Goal: Information Seeking & Learning: Learn about a topic

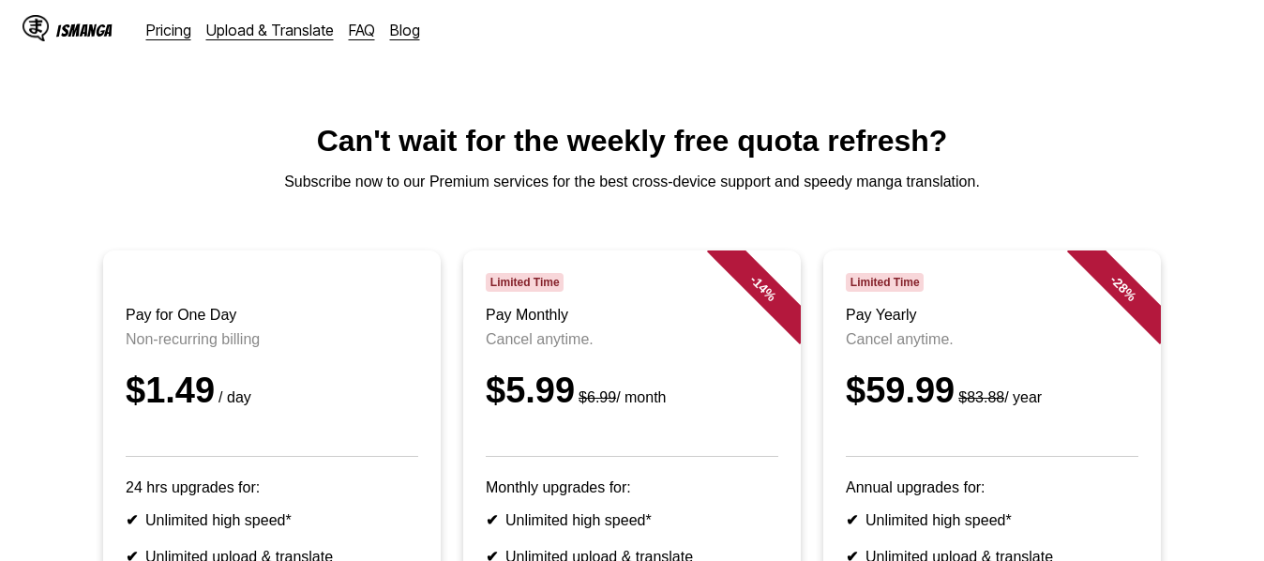
drag, startPoint x: 1040, startPoint y: 132, endPoint x: 834, endPoint y: 203, distance: 218.0
click at [1040, 132] on h1 "Can't wait for the weekly free quota refresh?" at bounding box center [632, 141] width 1234 height 35
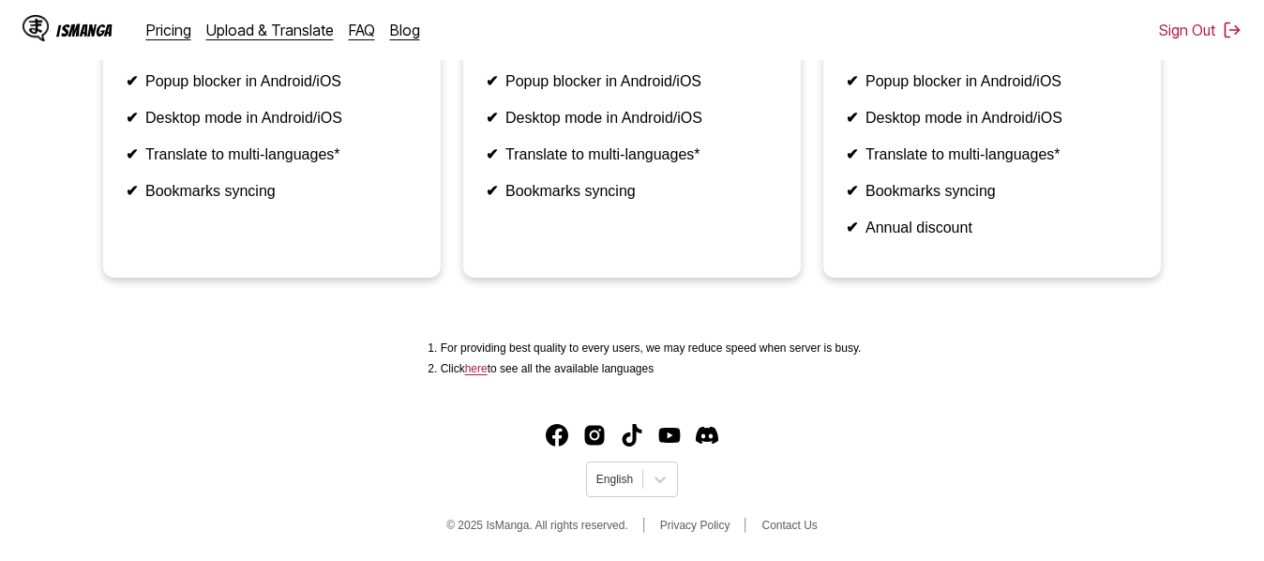
scroll to position [687, 0]
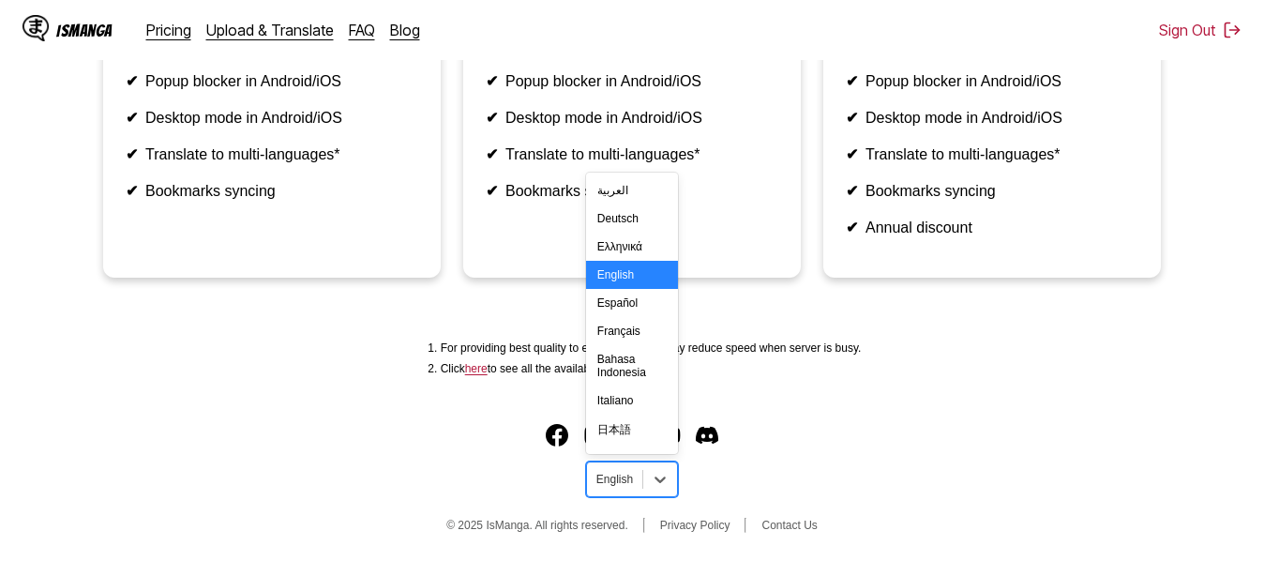
click at [628, 489] on div "English" at bounding box center [614, 479] width 55 height 24
click at [627, 414] on div "Italiano" at bounding box center [632, 400] width 92 height 28
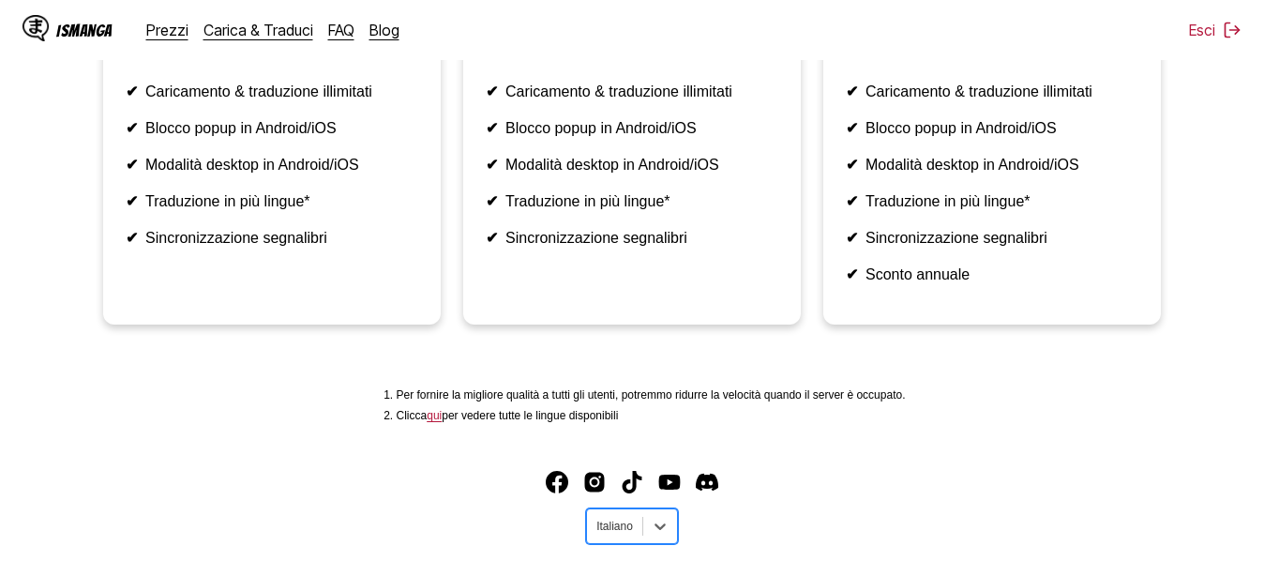
scroll to position [499, 0]
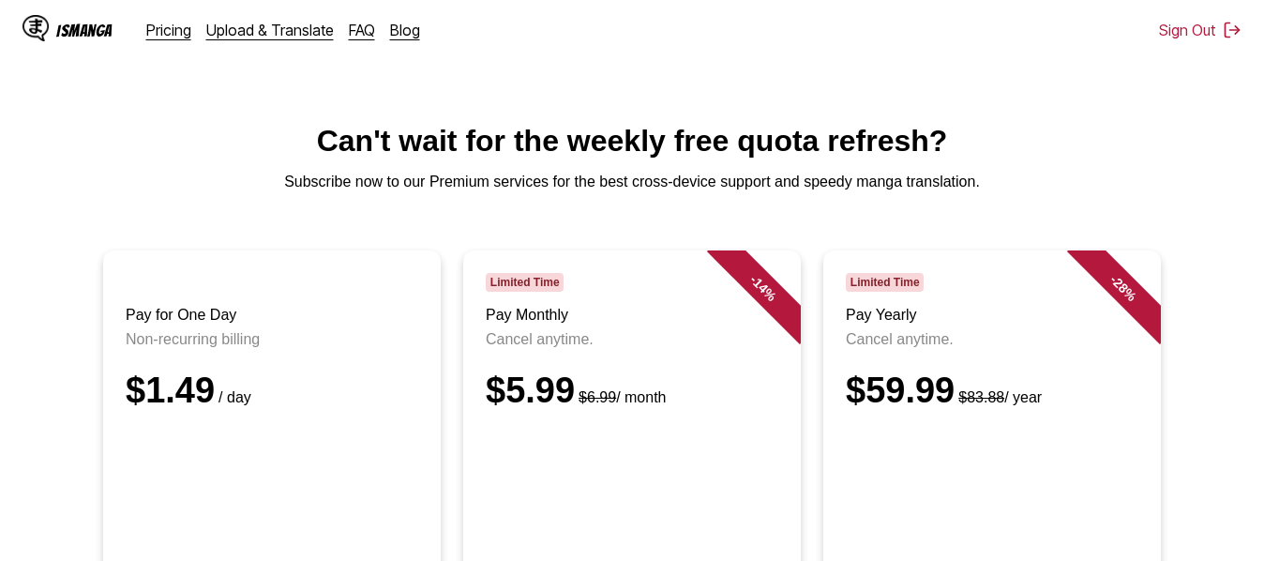
click at [73, 23] on div "IsManga" at bounding box center [84, 31] width 56 height 18
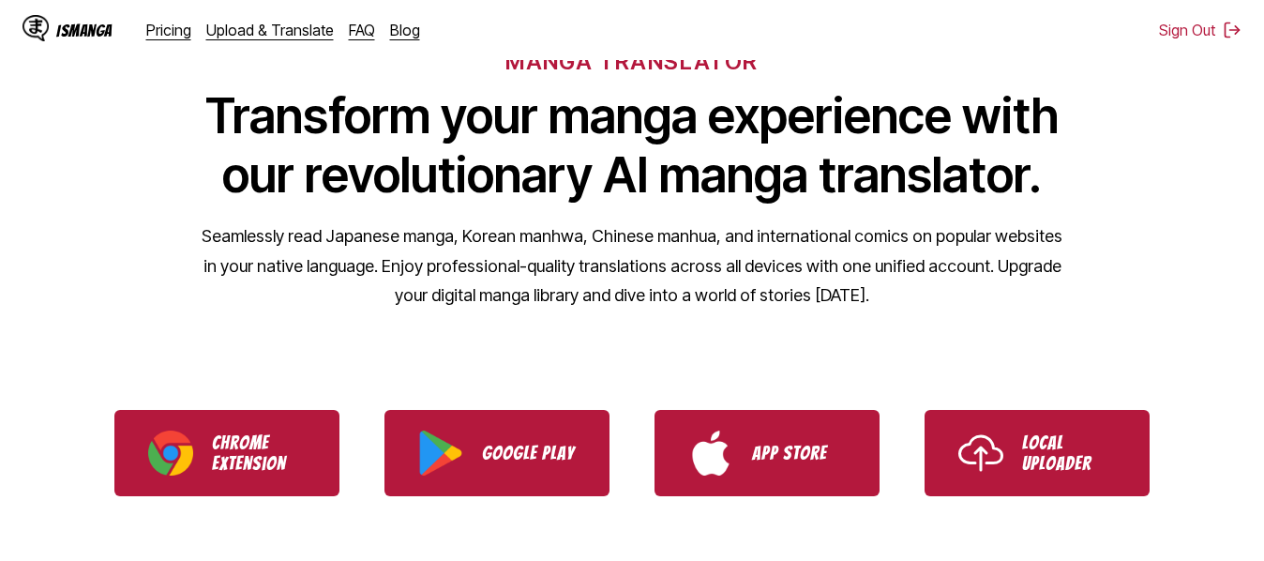
scroll to position [188, 0]
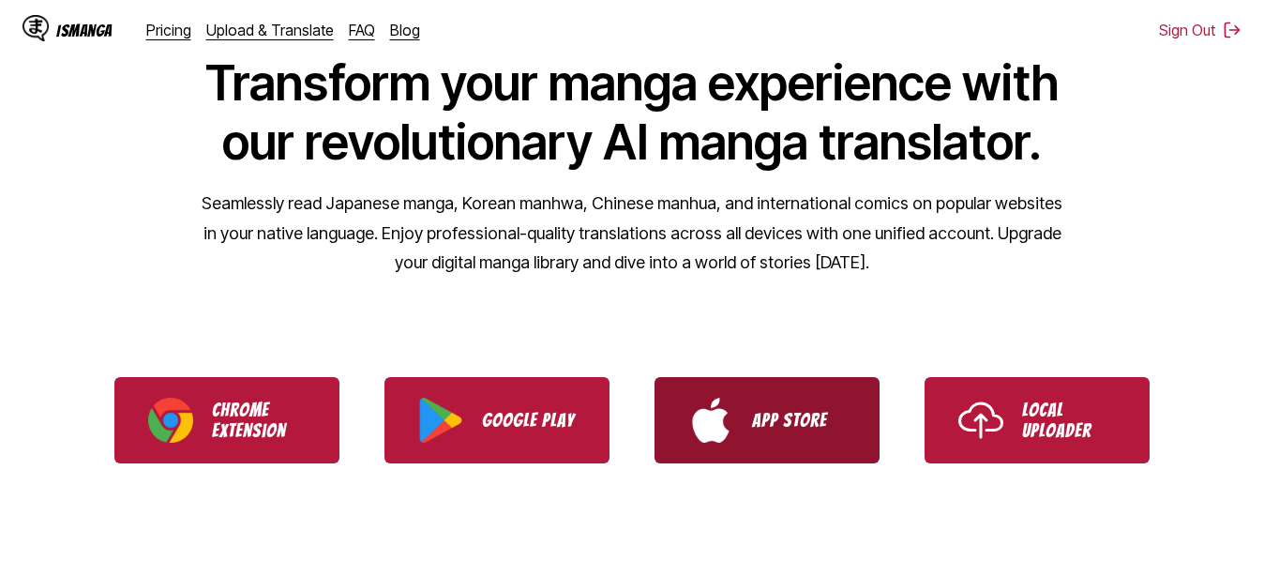
click at [810, 410] on p "App Store" at bounding box center [799, 420] width 94 height 21
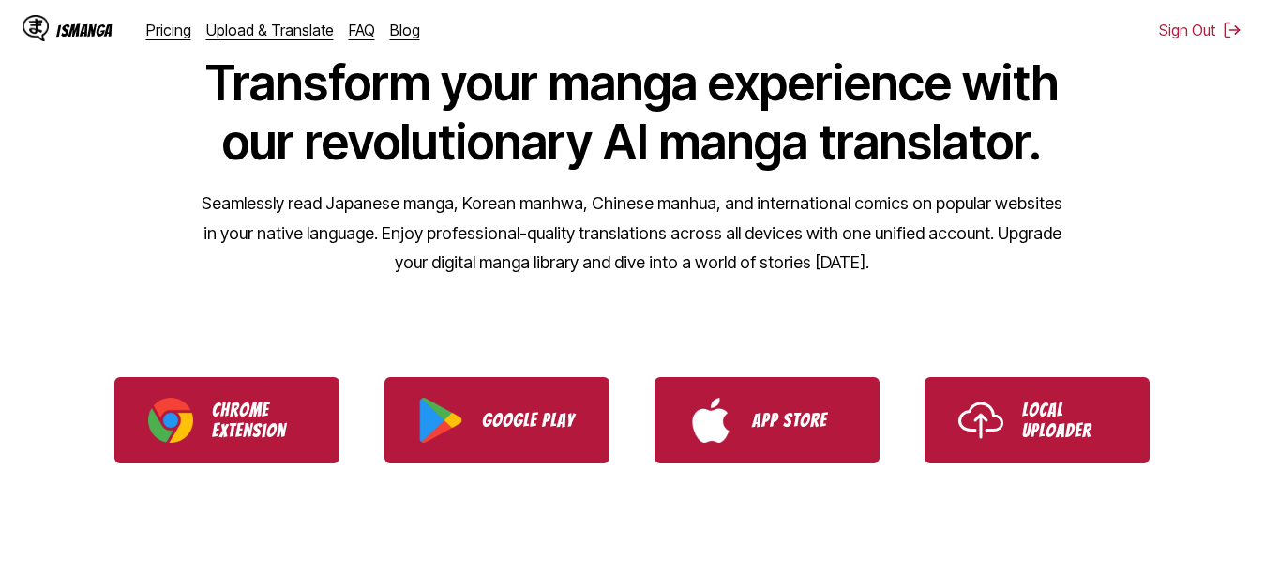
scroll to position [0, 0]
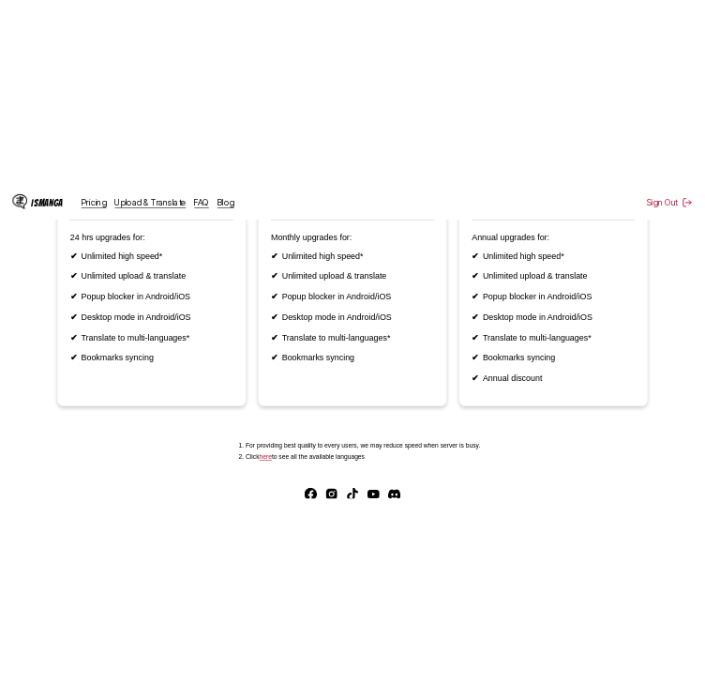
scroll to position [687, 0]
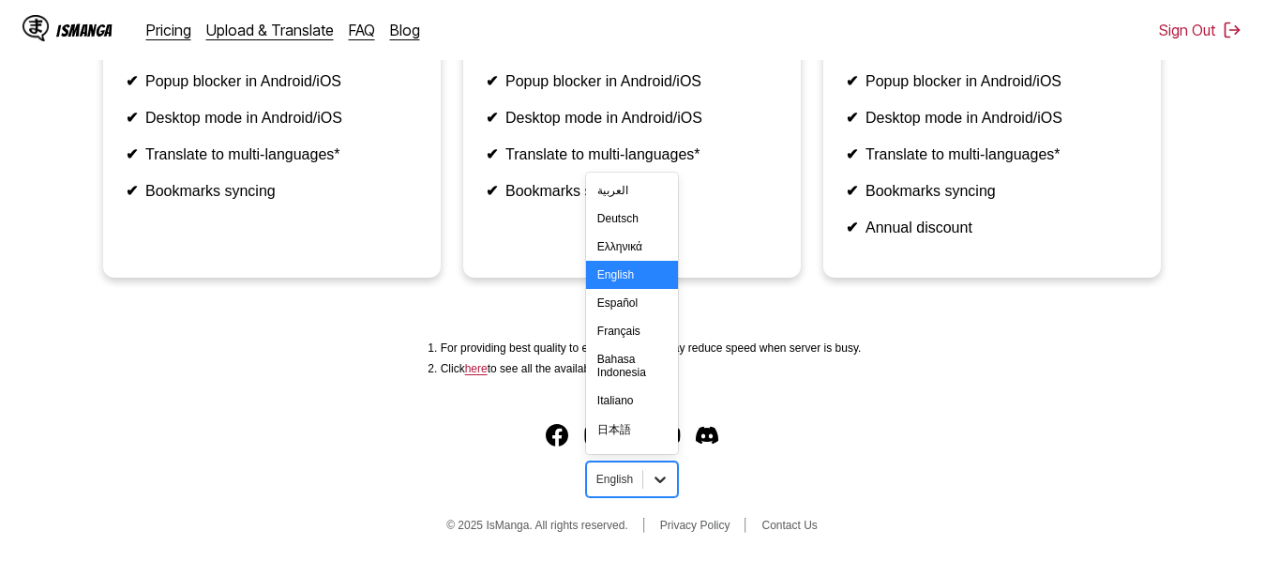
click at [663, 478] on icon at bounding box center [660, 480] width 11 height 7
click at [625, 415] on div "Italiano" at bounding box center [632, 400] width 92 height 28
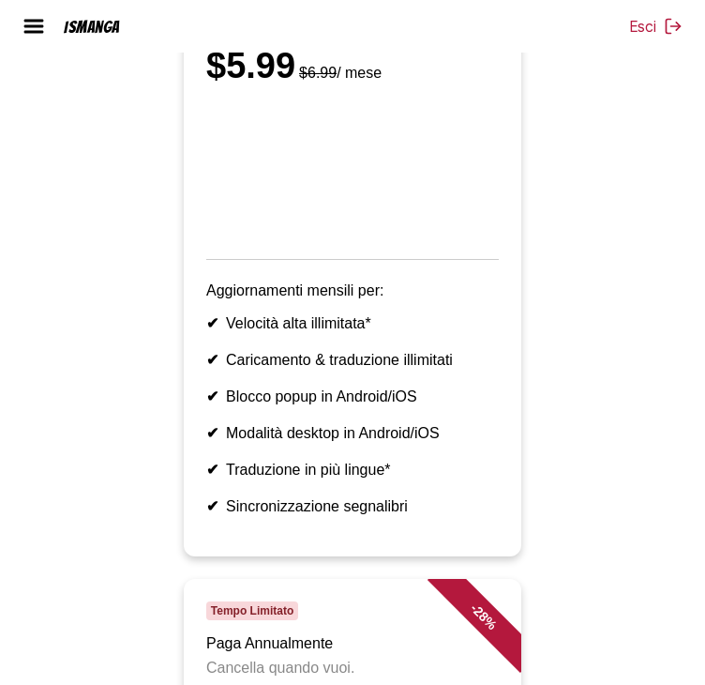
scroll to position [1032, 0]
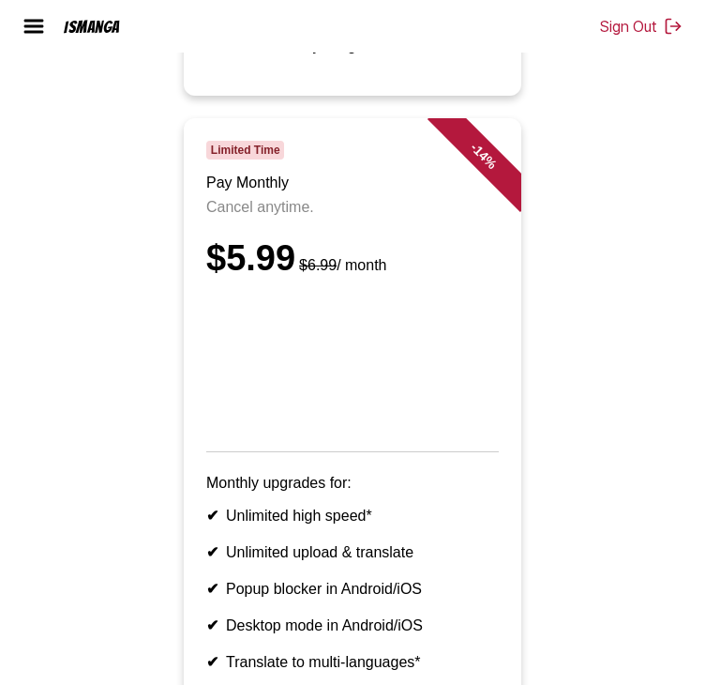
scroll to position [844, 0]
